Goal: Task Accomplishment & Management: Manage account settings

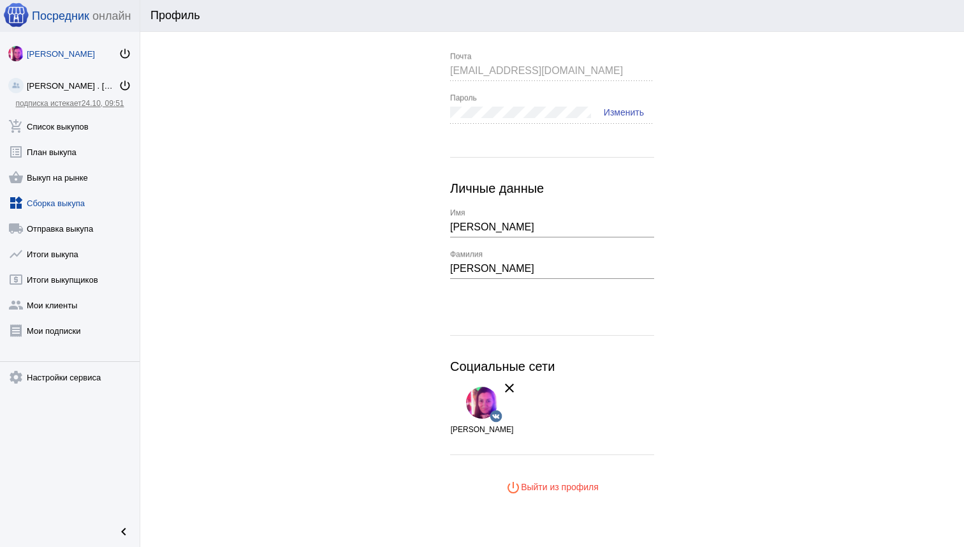
click at [63, 205] on link "widgets Сборка выкупа" at bounding box center [70, 201] width 140 height 26
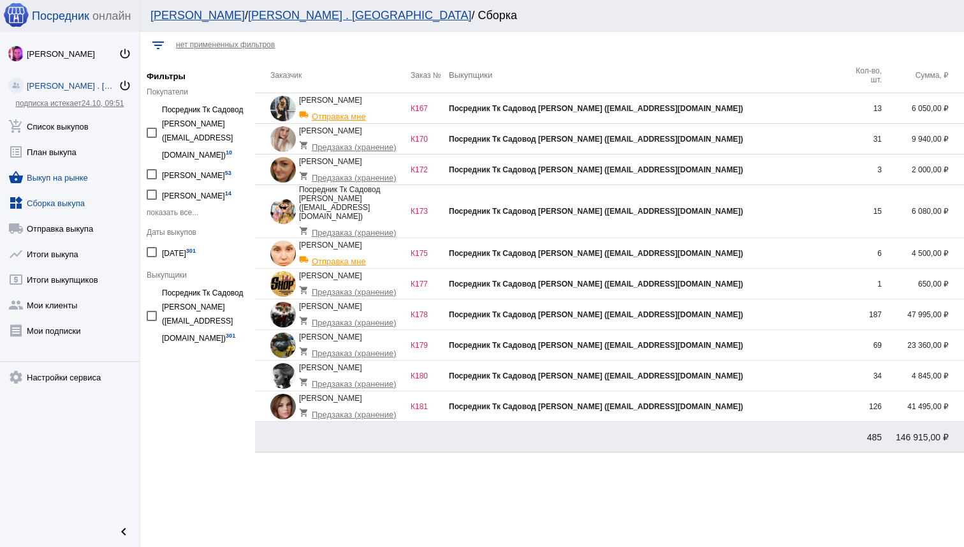
click at [69, 184] on link "shopping_basket Выкуп на рынке" at bounding box center [70, 175] width 140 height 26
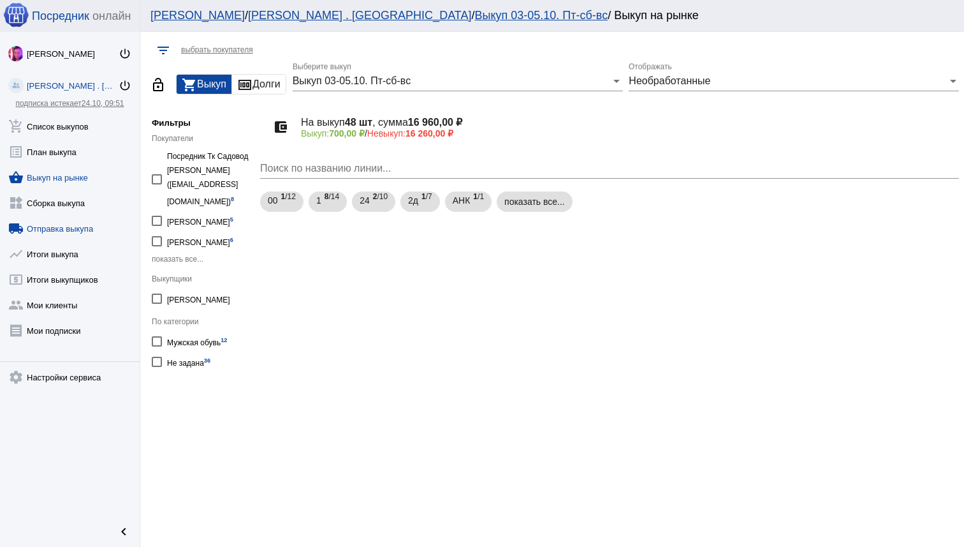
click at [71, 223] on link "local_shipping Отправка выкупа" at bounding box center [70, 226] width 140 height 26
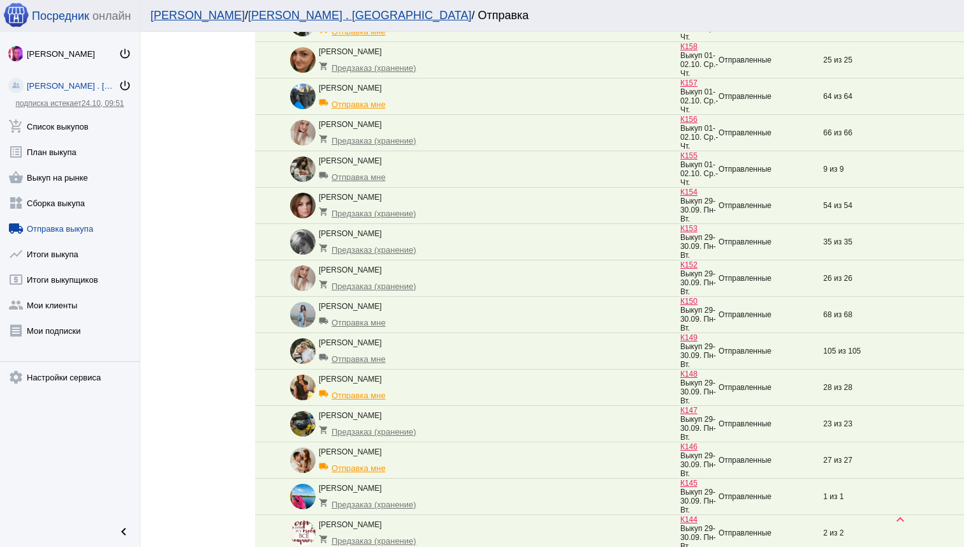
scroll to position [855, 0]
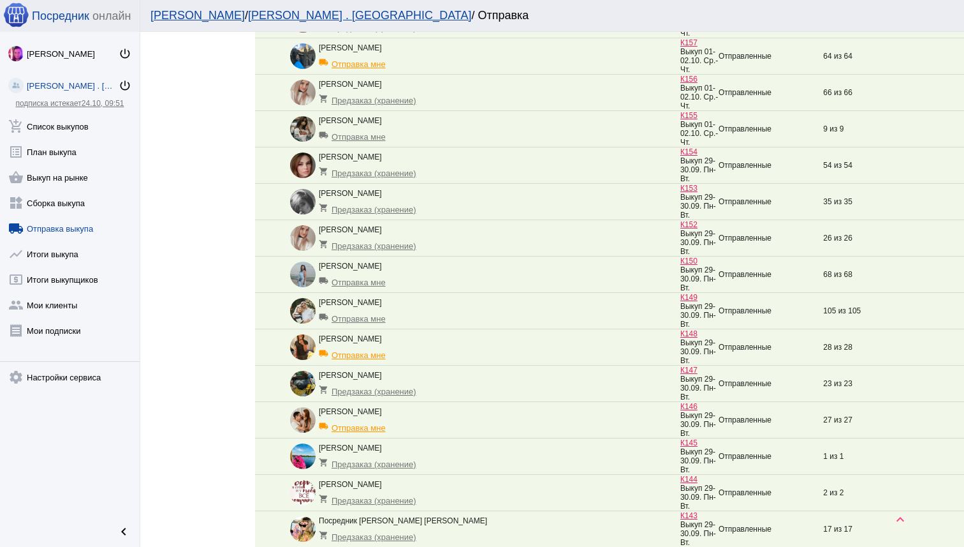
click at [549, 256] on td "Даша Мороз shopping_cart Предзаказ (хранение)" at bounding box center [485, 238] width 390 height 36
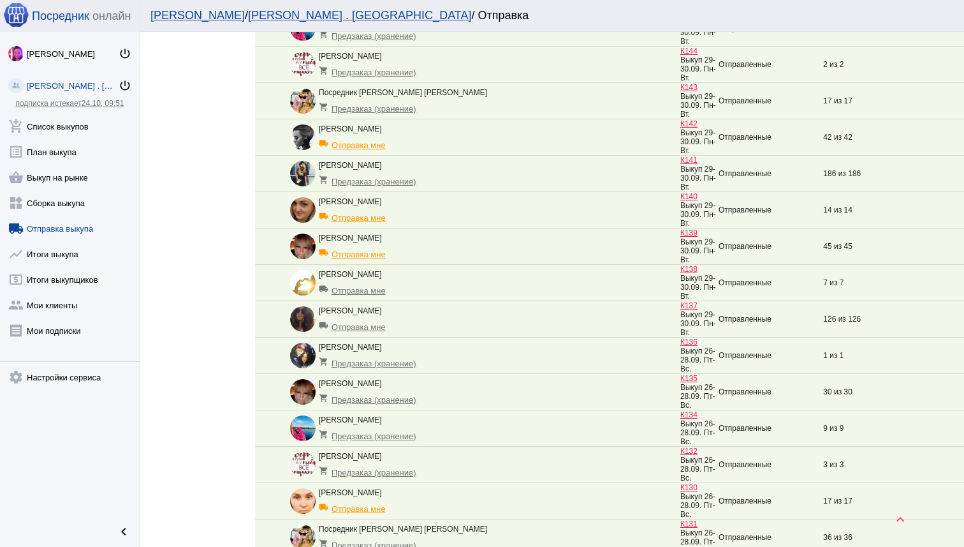
scroll to position [1525, 0]
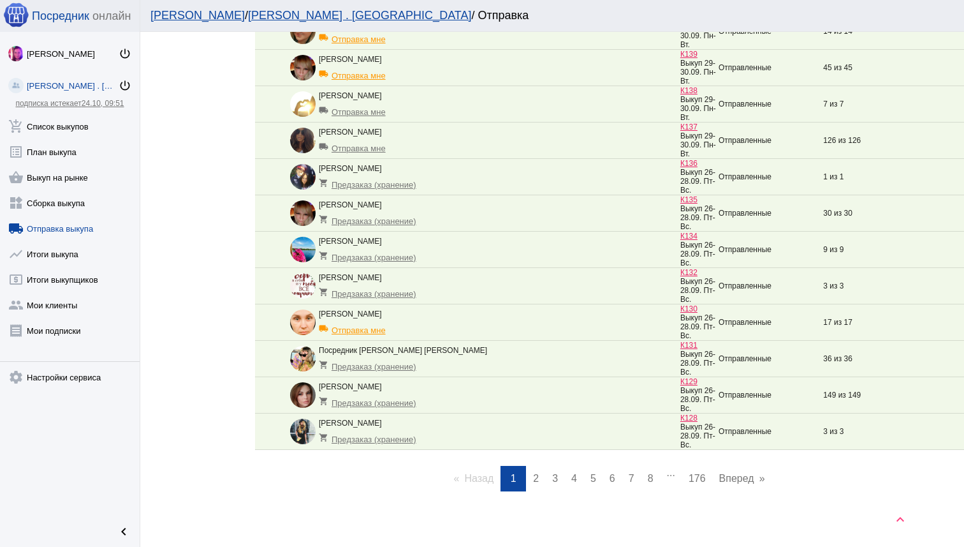
click at [647, 468] on link "page 8" at bounding box center [651, 479] width 18 height 26
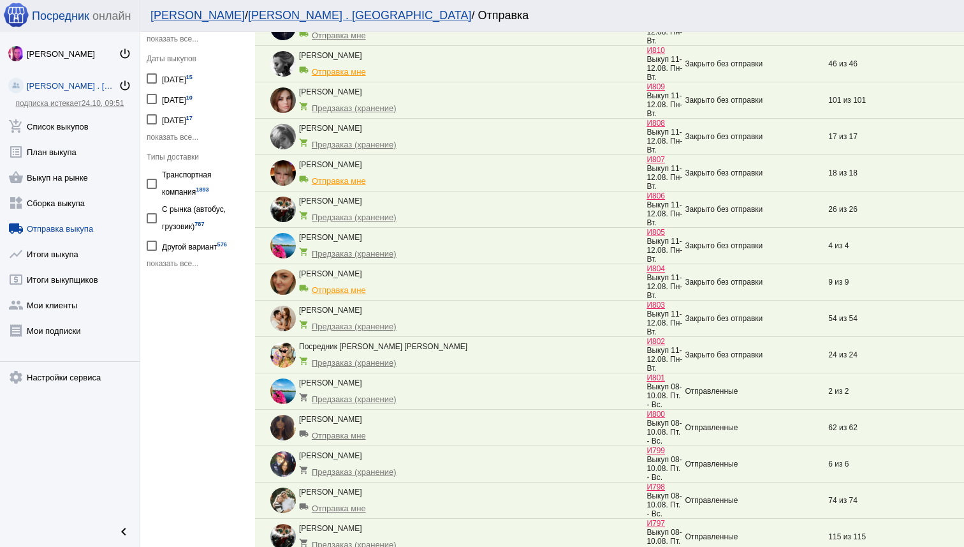
scroll to position [0, 0]
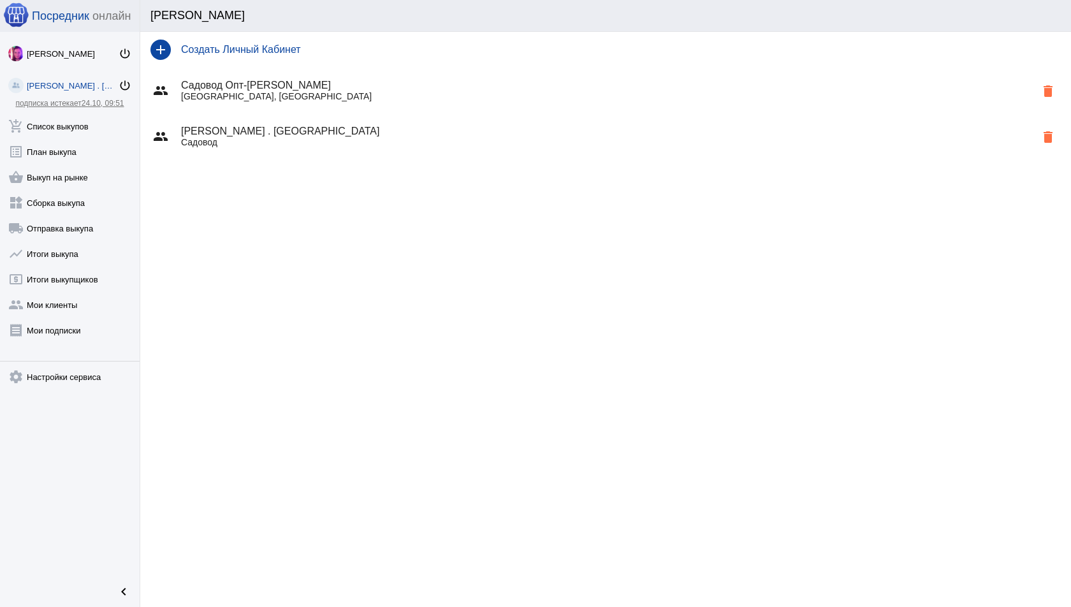
click at [405, 144] on p "Садовод" at bounding box center [608, 142] width 855 height 10
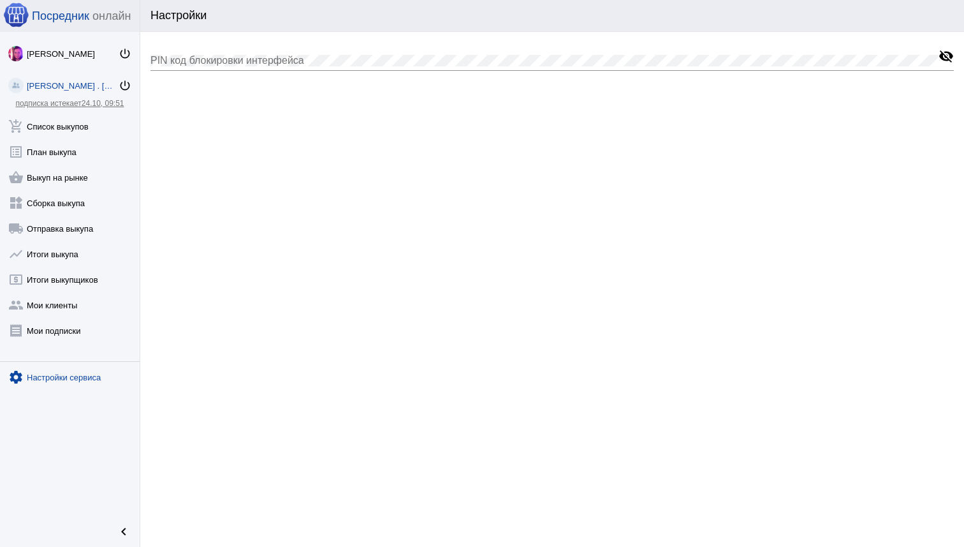
click at [66, 84] on div "[PERSON_NAME] . [GEOGRAPHIC_DATA]" at bounding box center [73, 86] width 92 height 10
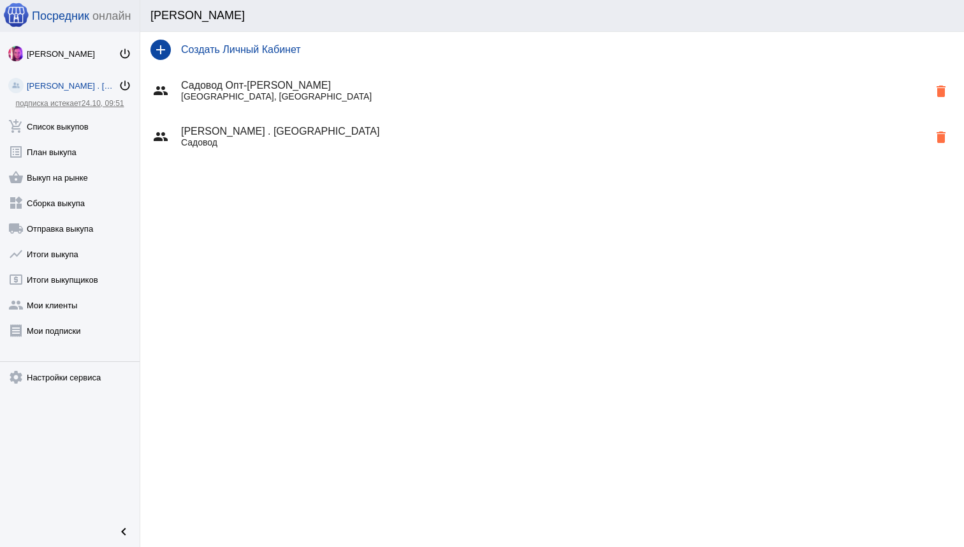
click at [318, 133] on h4 "[PERSON_NAME] . [GEOGRAPHIC_DATA]" at bounding box center [554, 131] width 747 height 11
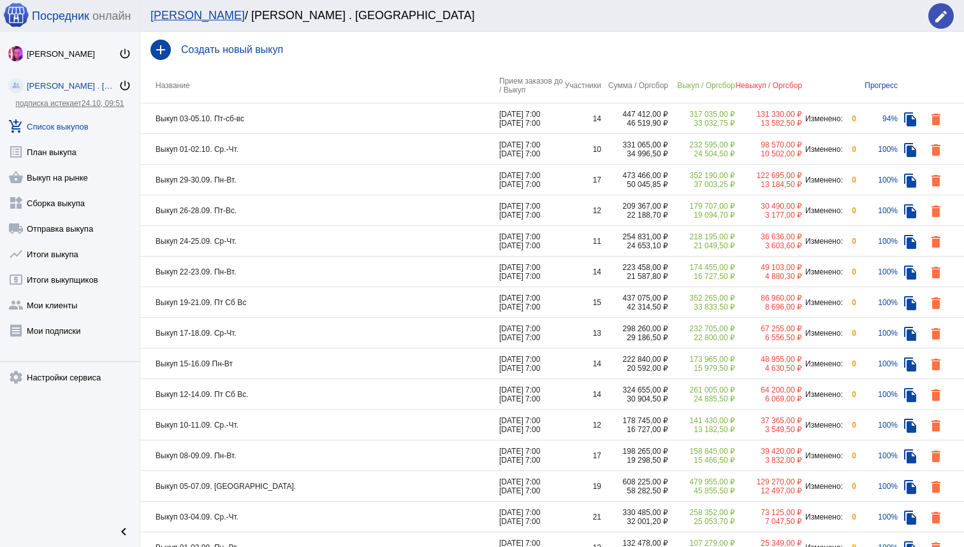
click at [945, 15] on mat-icon "edit" at bounding box center [941, 16] width 15 height 15
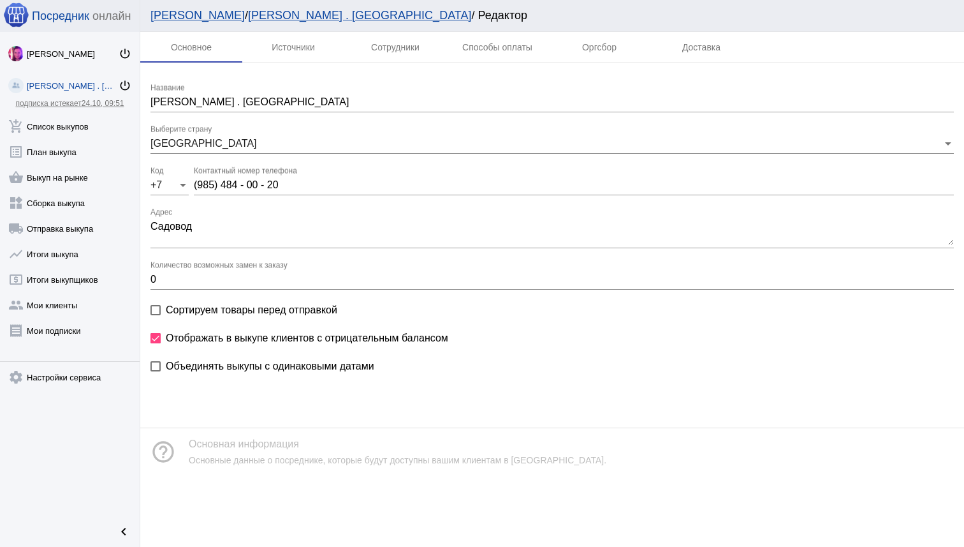
click at [400, 29] on div "Мои ЛК / Ника Никова . Sадовод / Редактор" at bounding box center [552, 16] width 824 height 32
click at [400, 44] on div "Сотрудники" at bounding box center [395, 47] width 48 height 10
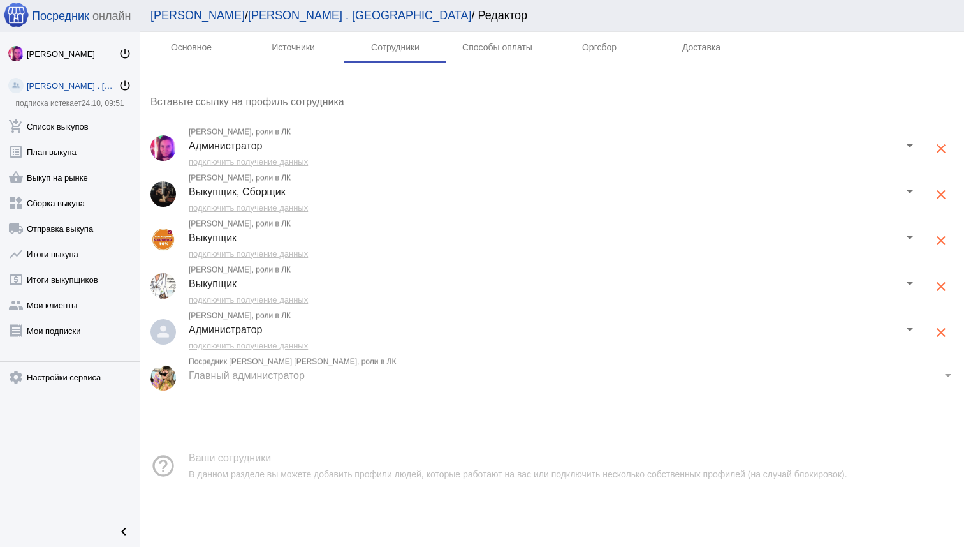
click at [285, 344] on span "подключить получение данных" at bounding box center [248, 346] width 119 height 10
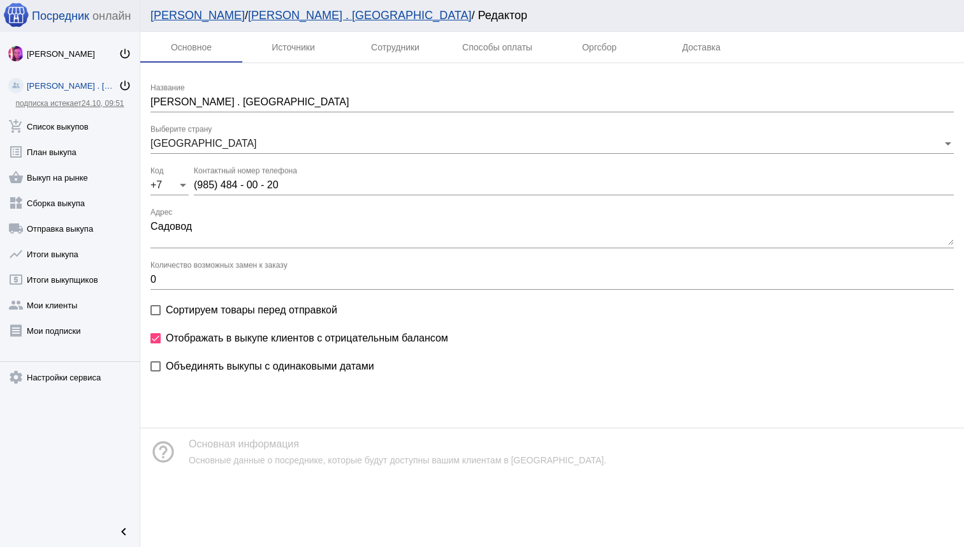
click at [409, 26] on div "Мои ЛК / Ника Никова . Sадовод / Редактор" at bounding box center [552, 16] width 824 height 32
click at [403, 47] on div "Сотрудники" at bounding box center [395, 47] width 48 height 10
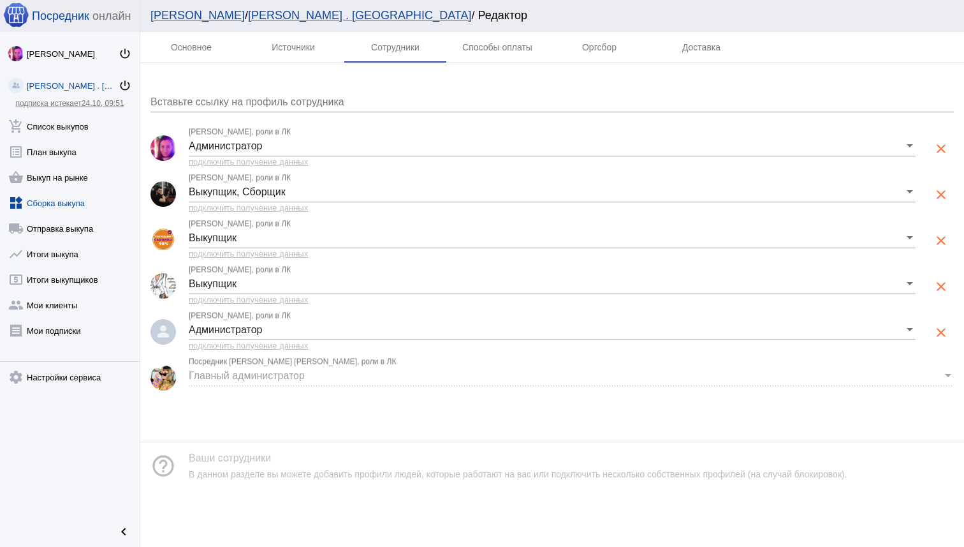
click at [61, 207] on link "widgets Сборка выкупа" at bounding box center [70, 201] width 140 height 26
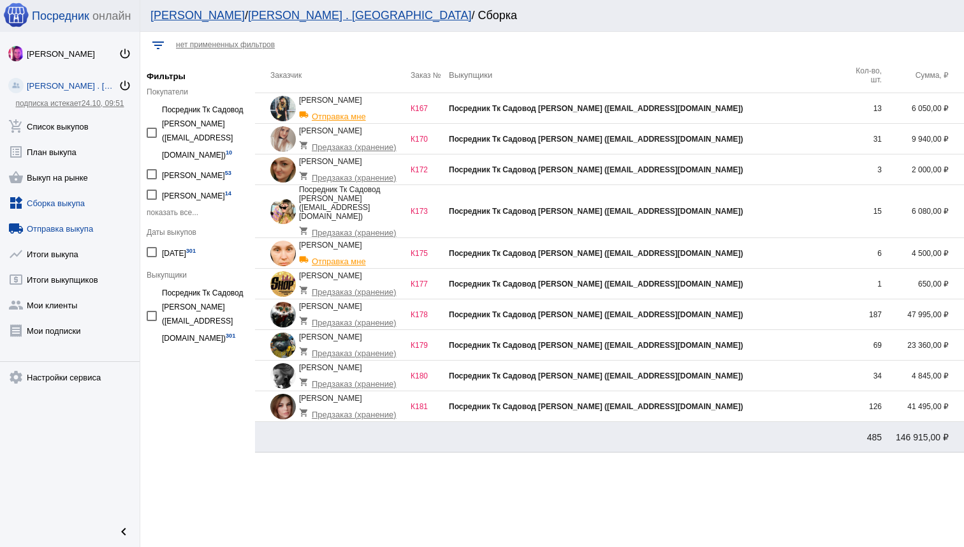
click at [60, 223] on link "local_shipping Отправка выкупа" at bounding box center [70, 226] width 140 height 26
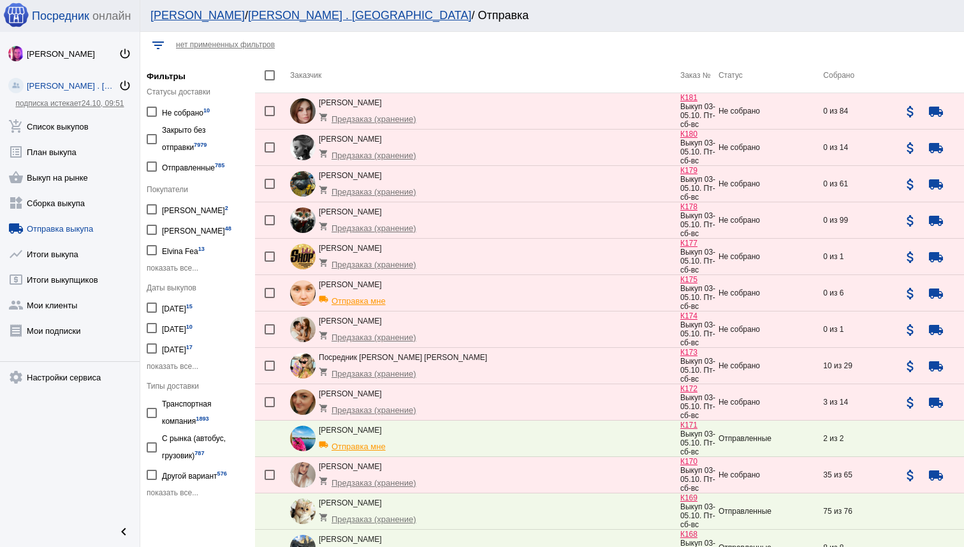
click at [535, 297] on div "Юлия Немтина local_shipping Отправка мне" at bounding box center [485, 293] width 390 height 26
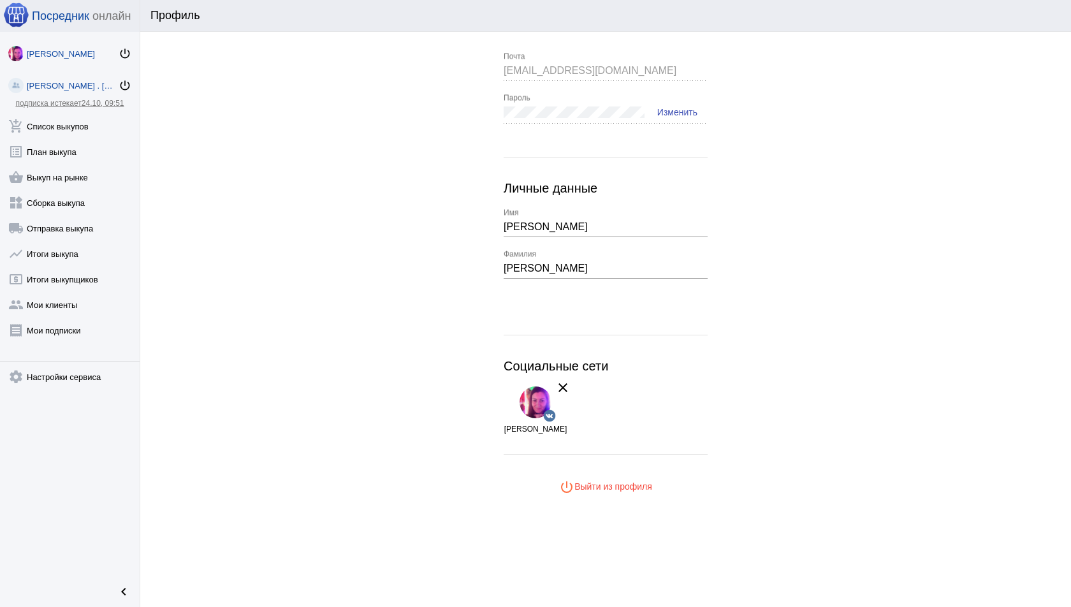
click at [70, 82] on div "[PERSON_NAME] . [GEOGRAPHIC_DATA]" at bounding box center [73, 86] width 92 height 10
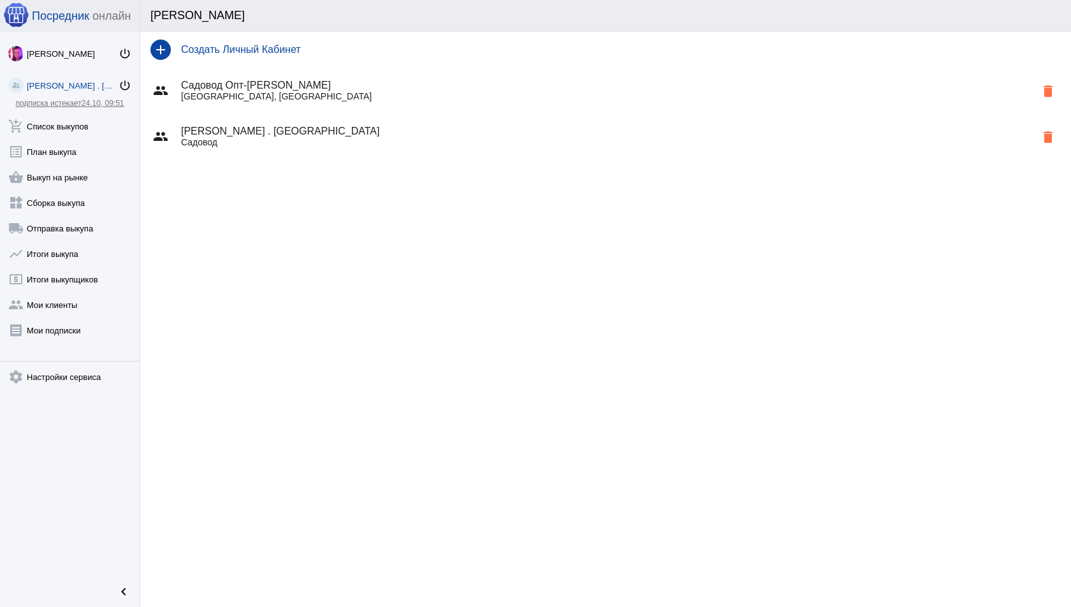
click at [401, 128] on h4 "[PERSON_NAME] . [GEOGRAPHIC_DATA]" at bounding box center [608, 131] width 855 height 11
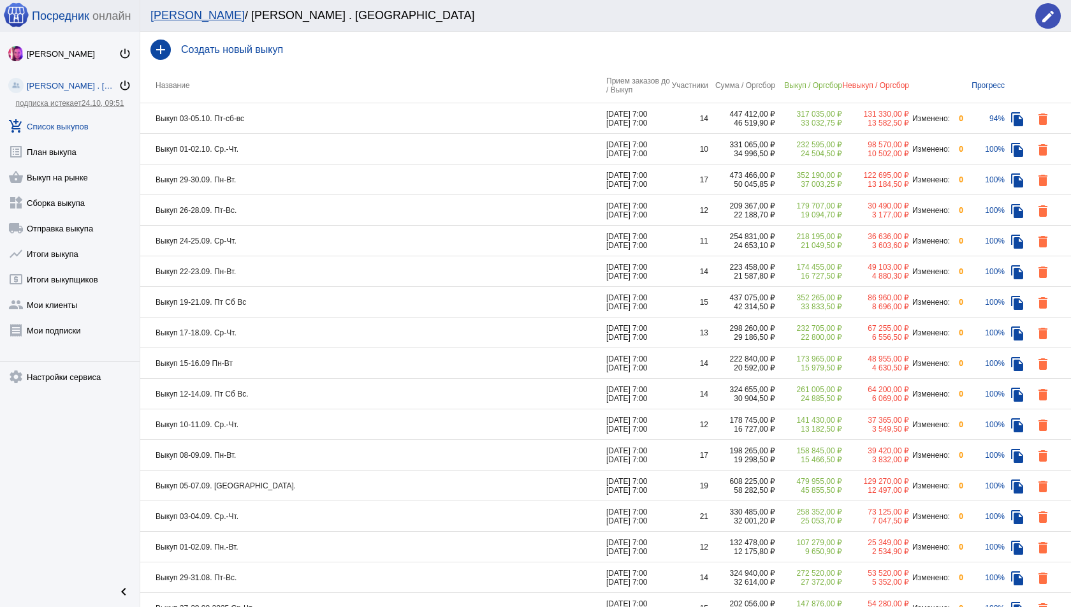
click at [547, 112] on td "Выкуп 03-05.10. Пт-сб-вс" at bounding box center [373, 118] width 466 height 31
click at [1047, 15] on mat-icon "edit" at bounding box center [1048, 16] width 15 height 15
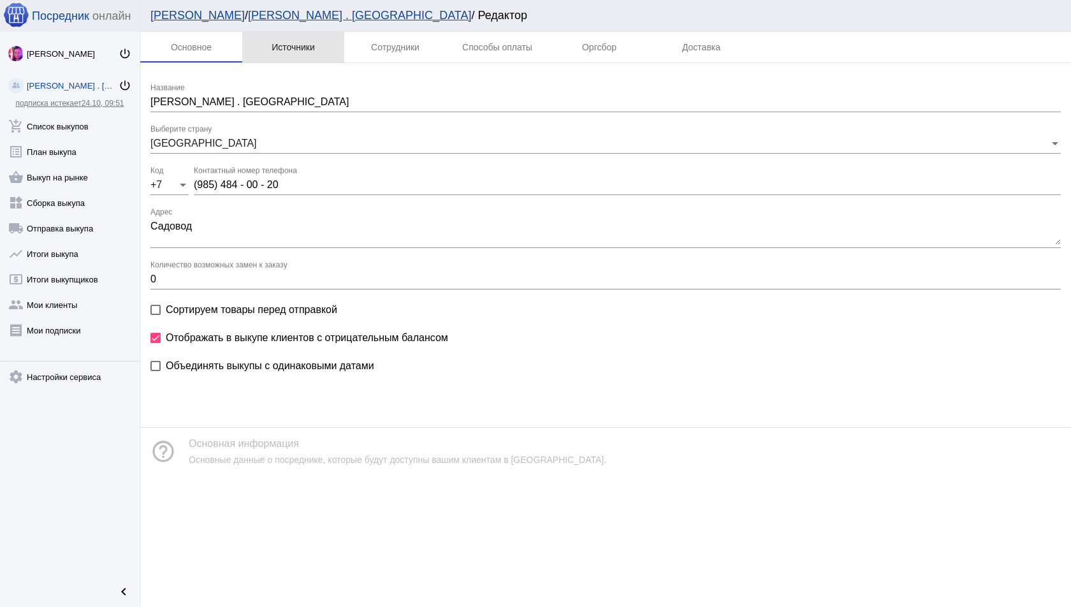
click at [307, 51] on div "Источники" at bounding box center [293, 47] width 43 height 10
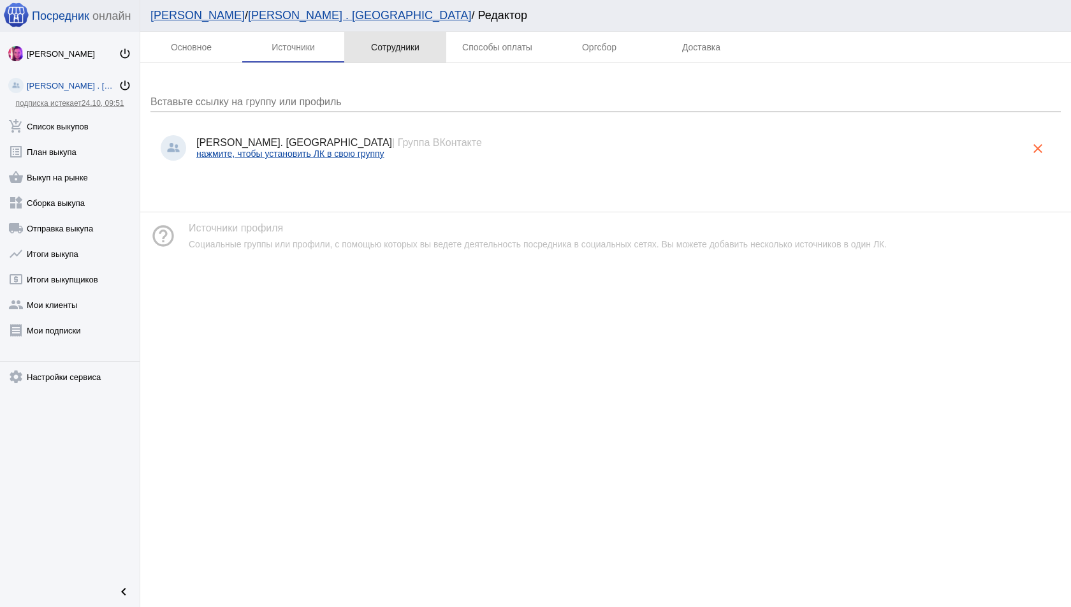
click at [408, 52] on div "Сотрудники" at bounding box center [395, 47] width 48 height 10
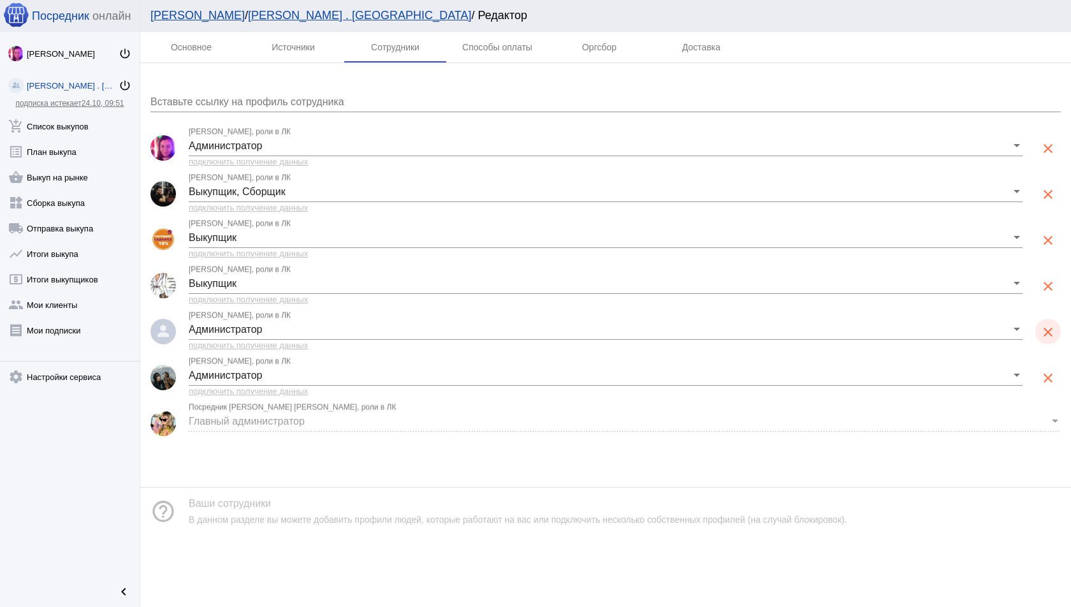
click at [1048, 332] on mat-icon "clear" at bounding box center [1048, 332] width 15 height 15
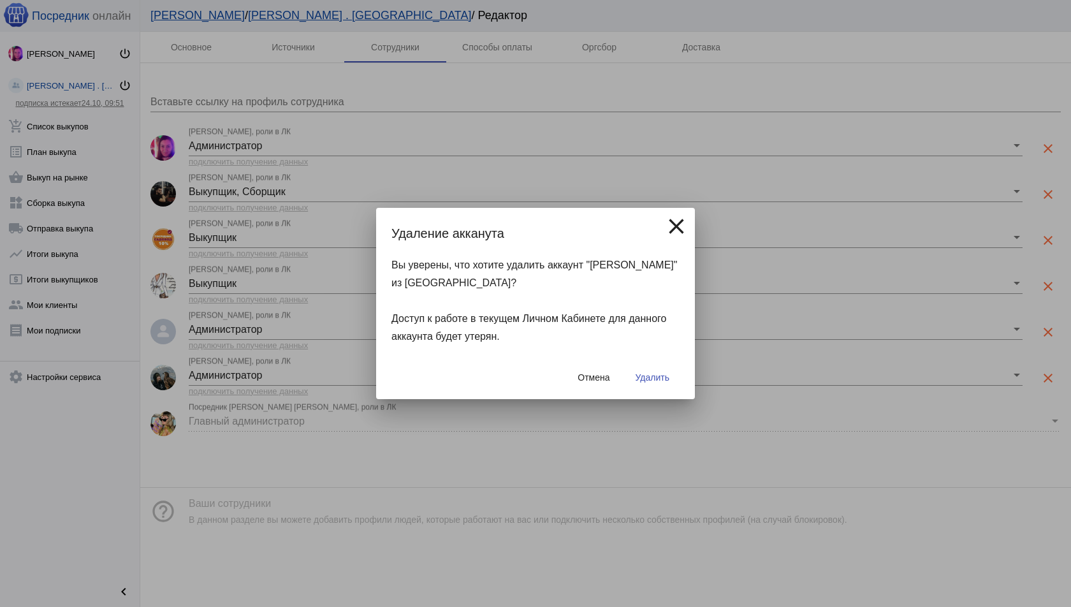
click at [656, 379] on span "Удалить" at bounding box center [653, 377] width 34 height 10
